Goal: Information Seeking & Learning: Learn about a topic

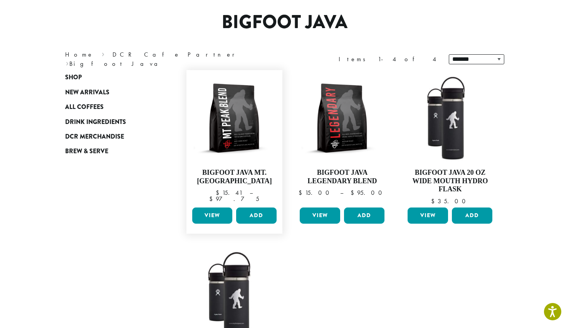
click at [214, 219] on link "View" at bounding box center [212, 216] width 40 height 16
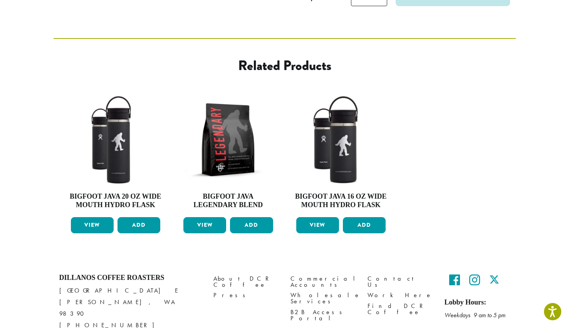
scroll to position [228, 0]
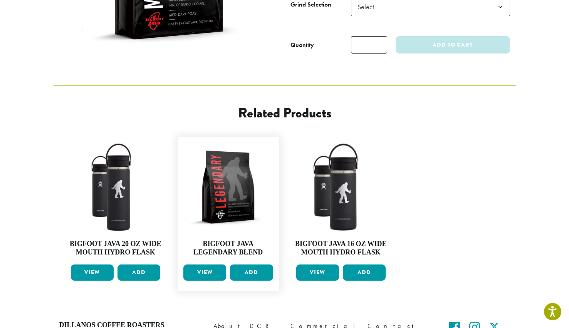
click at [214, 265] on link "View" at bounding box center [204, 273] width 43 height 16
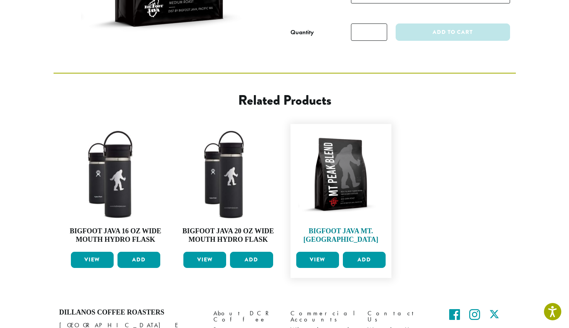
scroll to position [239, 0]
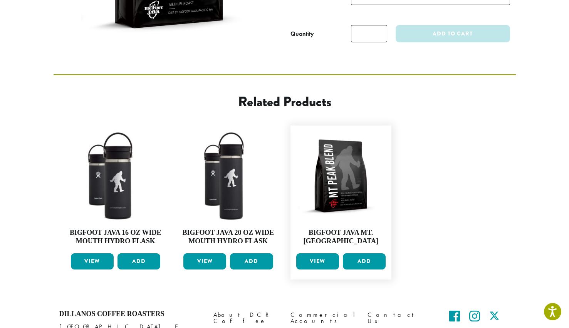
click at [316, 253] on link "View" at bounding box center [317, 261] width 43 height 16
